Goal: Find contact information: Find contact information

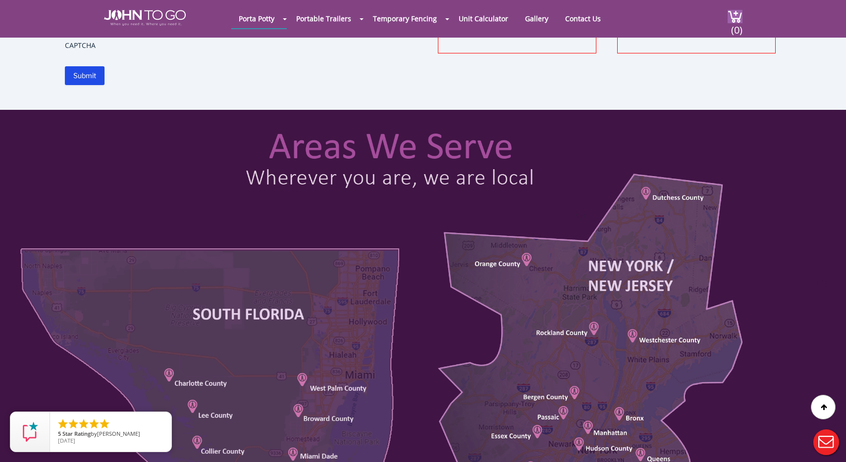
scroll to position [423, 0]
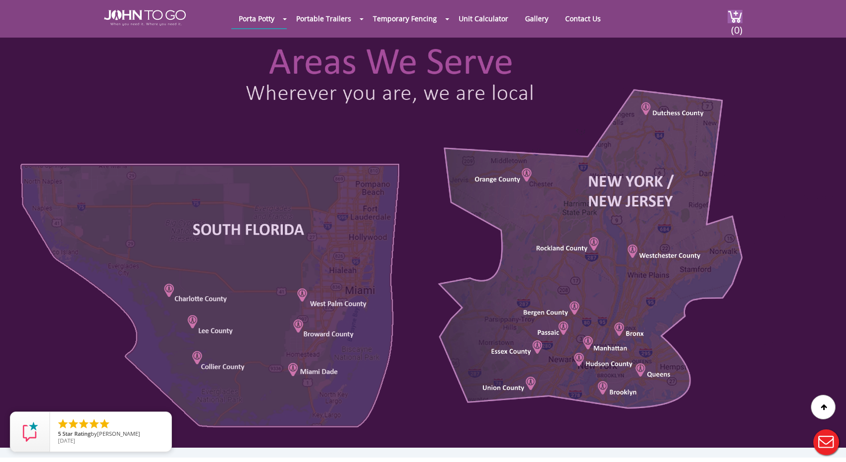
drag, startPoint x: 269, startPoint y: 261, endPoint x: 400, endPoint y: 276, distance: 131.5
click at [401, 277] on div at bounding box center [423, 236] width 846 height 423
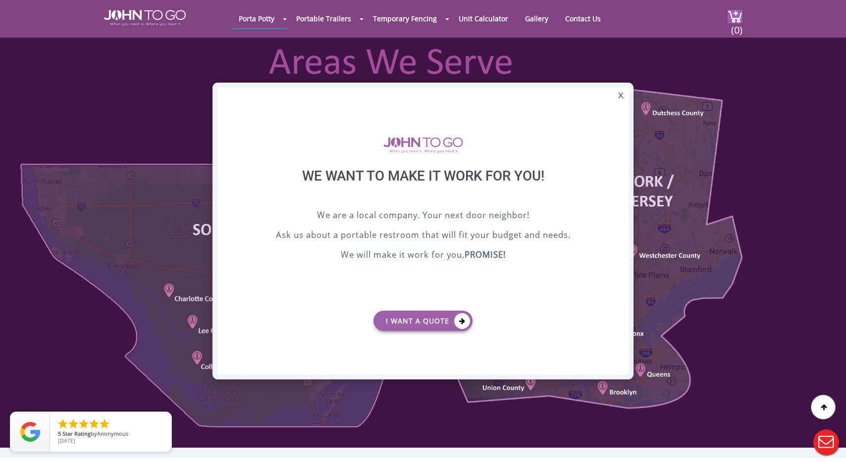
scroll to position [0, 0]
click at [619, 95] on div "X" at bounding box center [620, 96] width 15 height 17
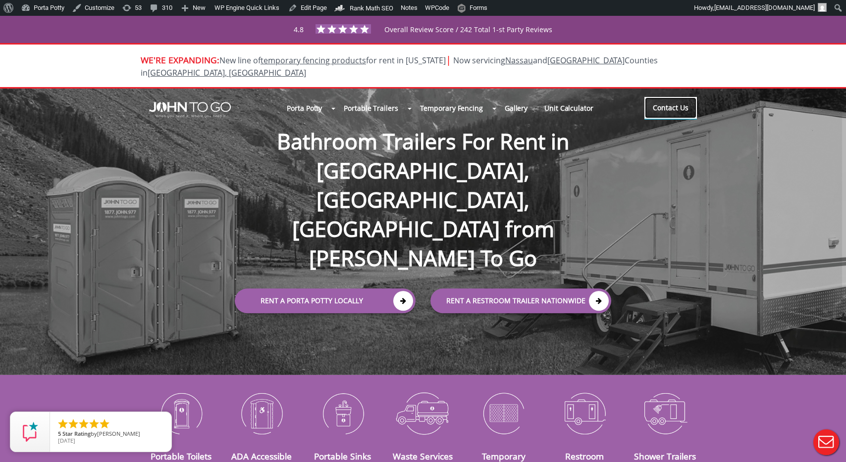
click at [656, 97] on link "Contact Us" at bounding box center [670, 108] width 52 height 22
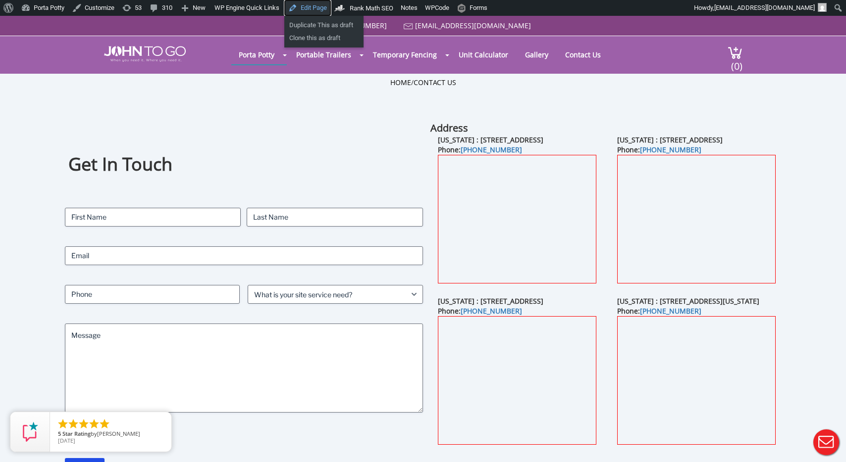
click at [316, 8] on link "Edit Page" at bounding box center [307, 8] width 47 height 16
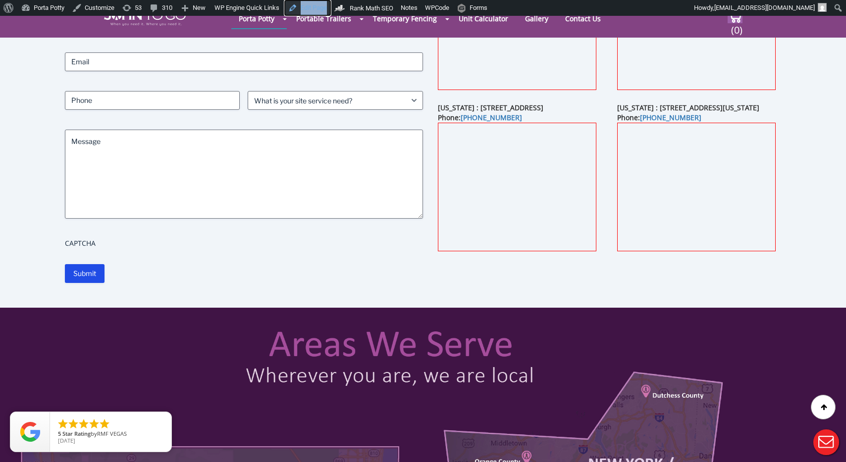
scroll to position [157, 0]
drag, startPoint x: 482, startPoint y: 349, endPoint x: 367, endPoint y: 348, distance: 114.9
drag, startPoint x: 363, startPoint y: 352, endPoint x: 456, endPoint y: 354, distance: 92.6
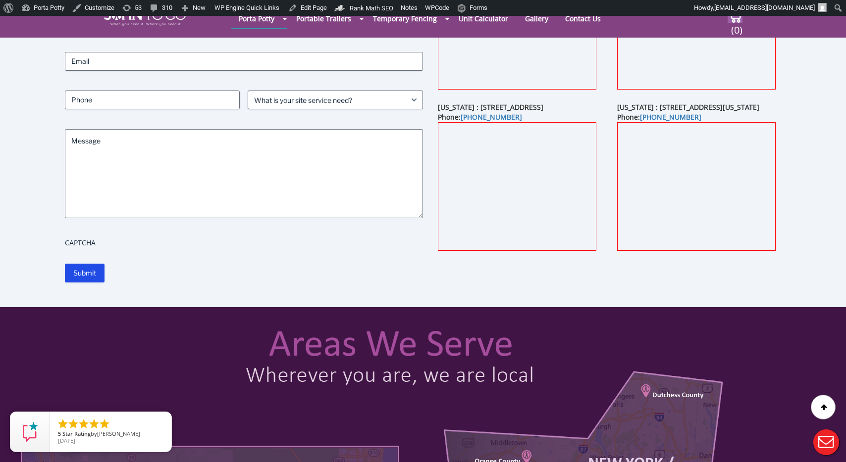
drag, startPoint x: 460, startPoint y: 354, endPoint x: 253, endPoint y: 351, distance: 208.0
drag, startPoint x: 299, startPoint y: 353, endPoint x: 425, endPoint y: 356, distance: 126.3
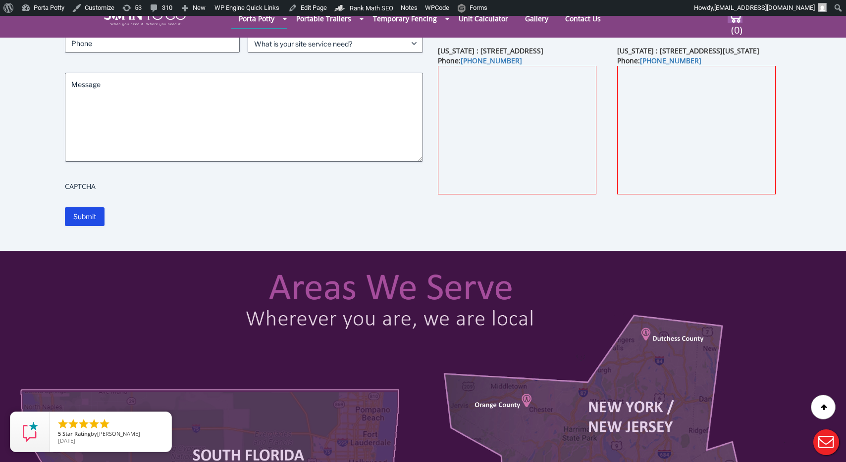
scroll to position [288, 0]
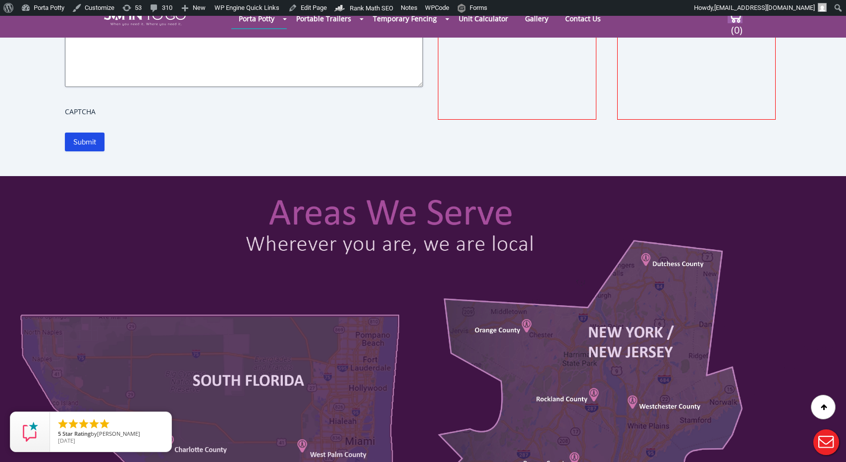
drag, startPoint x: 481, startPoint y: 250, endPoint x: 331, endPoint y: 248, distance: 150.1
click at [324, 249] on div at bounding box center [423, 387] width 846 height 423
drag, startPoint x: 638, startPoint y: 349, endPoint x: 396, endPoint y: 356, distance: 241.7
click at [396, 356] on div at bounding box center [423, 387] width 846 height 423
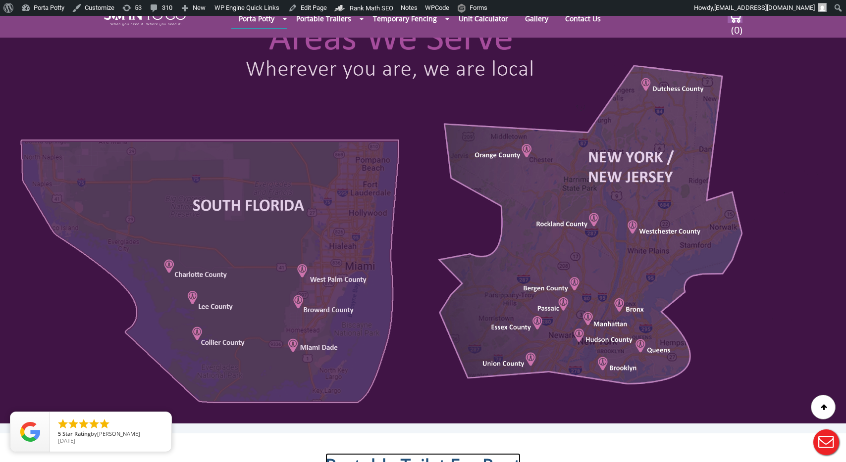
scroll to position [387, 0]
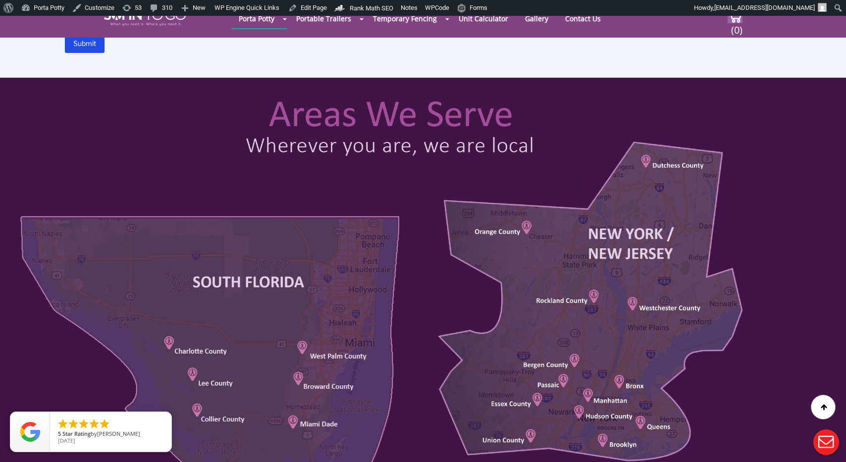
drag, startPoint x: 404, startPoint y: 351, endPoint x: 668, endPoint y: 7, distance: 433.6
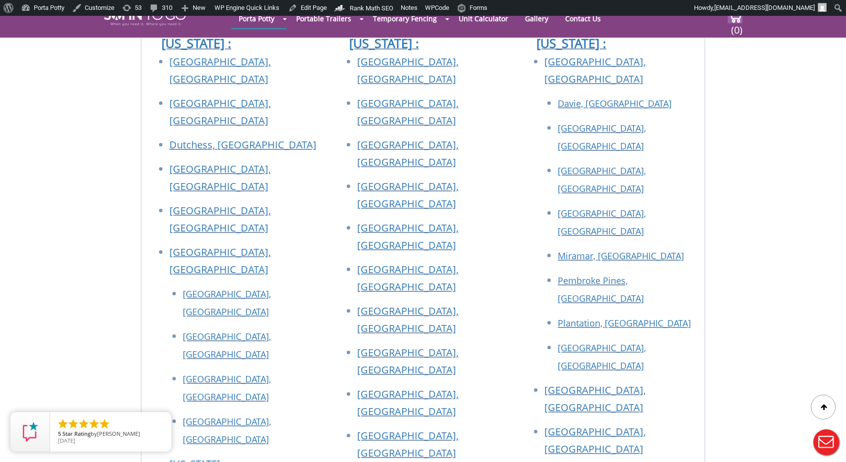
scroll to position [128, 0]
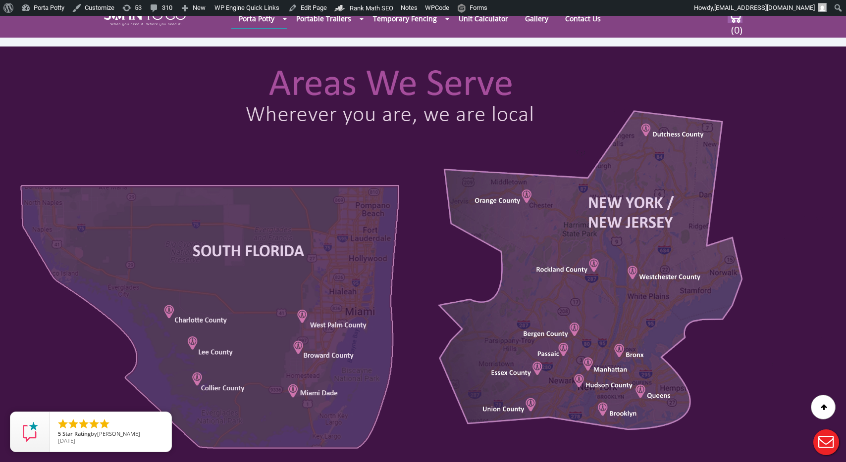
scroll to position [263, 0]
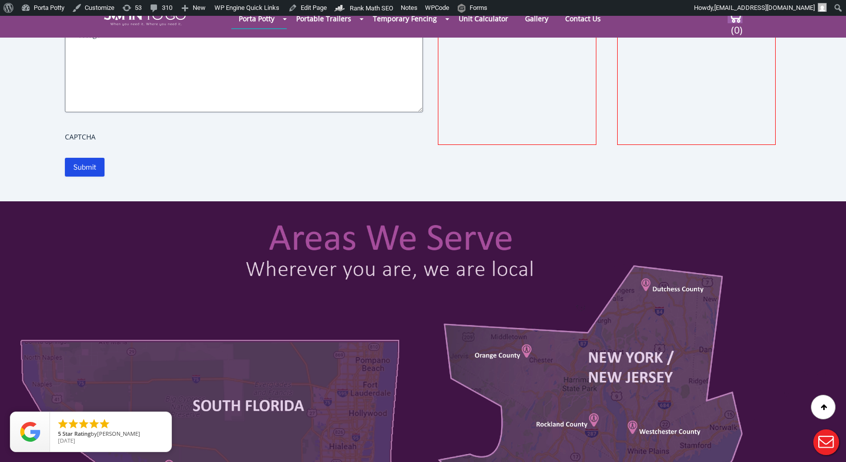
click at [135, 31] on div "Porta Potty Portable Toilets ADA Accessible Units Portable Sinks Waste Services…" at bounding box center [423, 19] width 638 height 38
click at [135, 27] on div "Porta Potty Portable Toilets ADA Accessible Units Portable Sinks Waste Services…" at bounding box center [423, 19] width 638 height 38
click at [136, 25] on img at bounding box center [145, 18] width 82 height 16
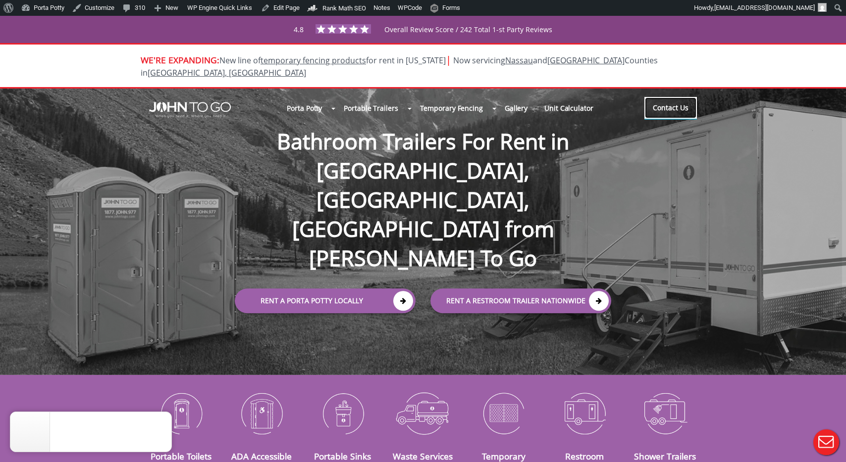
click at [651, 97] on link "Contact Us" at bounding box center [670, 108] width 52 height 22
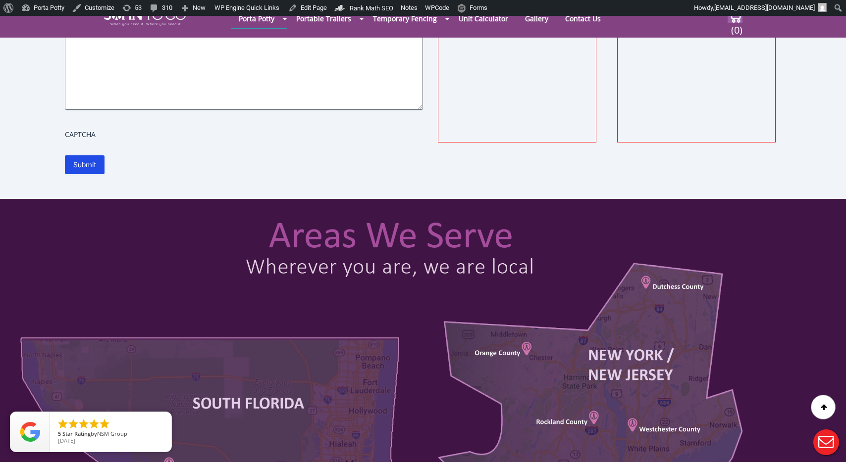
scroll to position [460, 0]
